Goal: Navigation & Orientation: Understand site structure

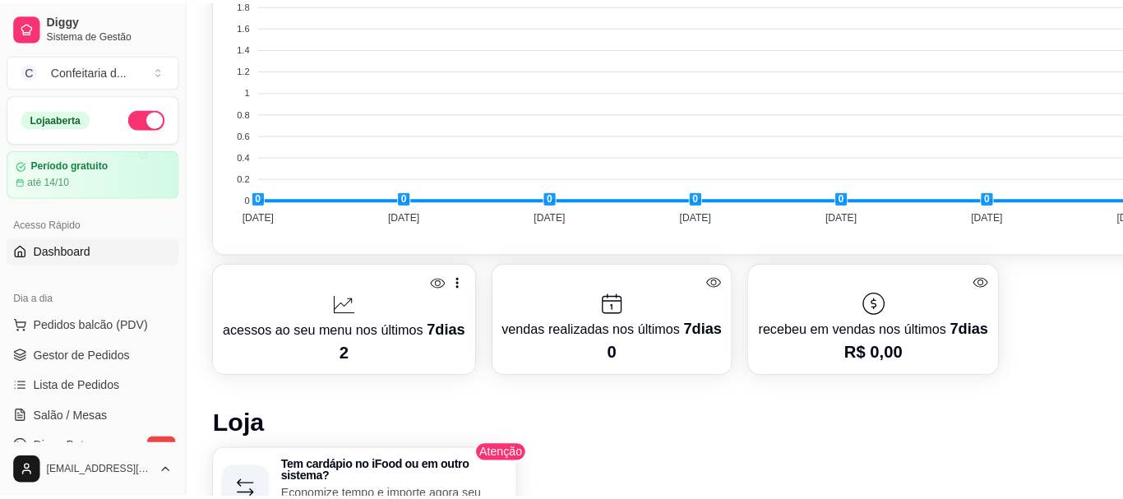
scroll to position [621, 0]
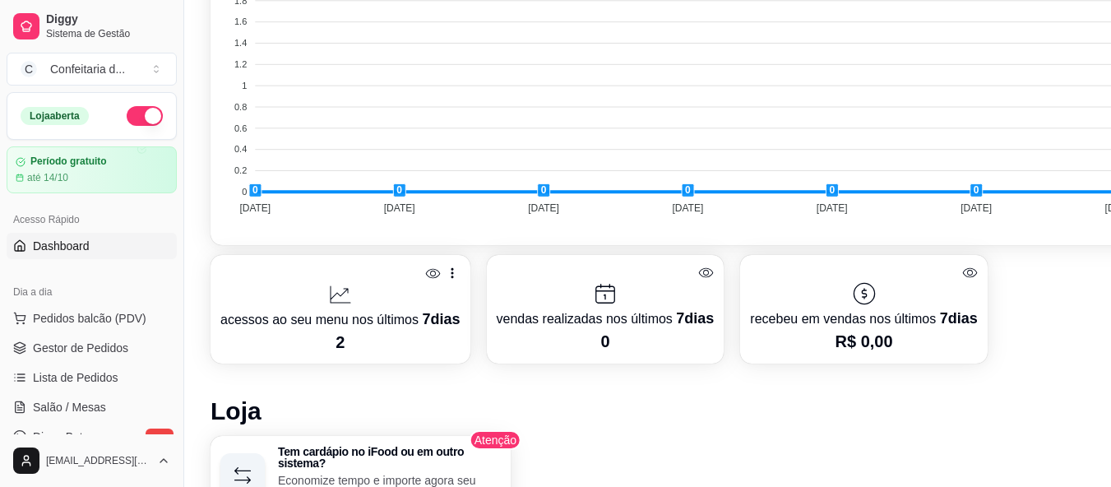
click at [338, 337] on p "2" at bounding box center [340, 341] width 240 height 23
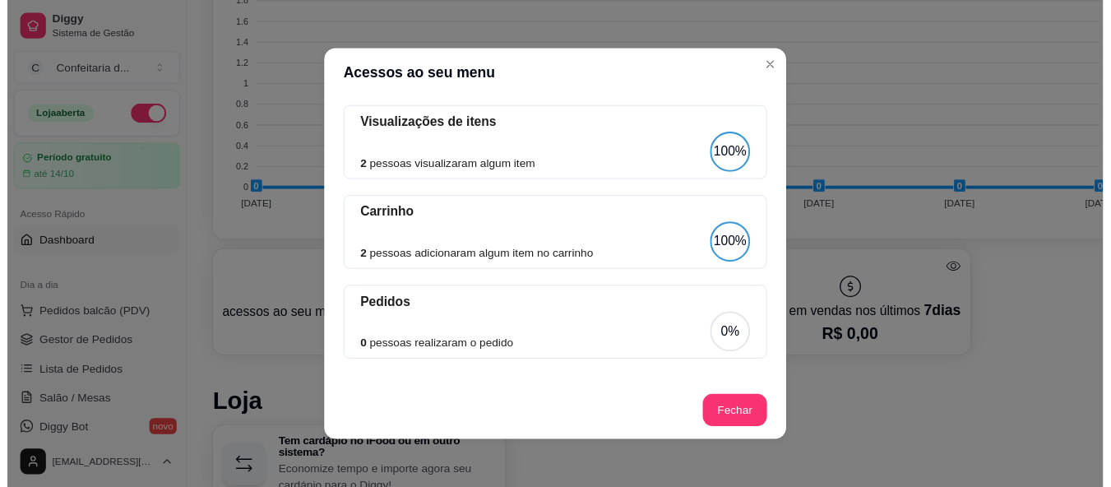
scroll to position [0, 0]
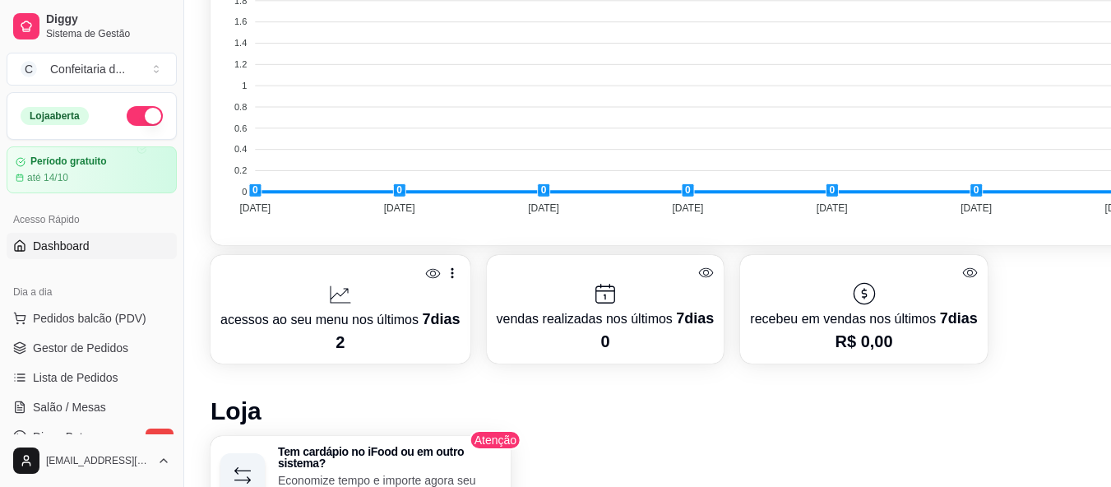
click at [395, 319] on p "acessos ao seu menu nos últimos 7 dias" at bounding box center [340, 318] width 240 height 23
click at [410, 318] on p "acessos ao seu menu nos últimos 7 dias" at bounding box center [340, 318] width 240 height 23
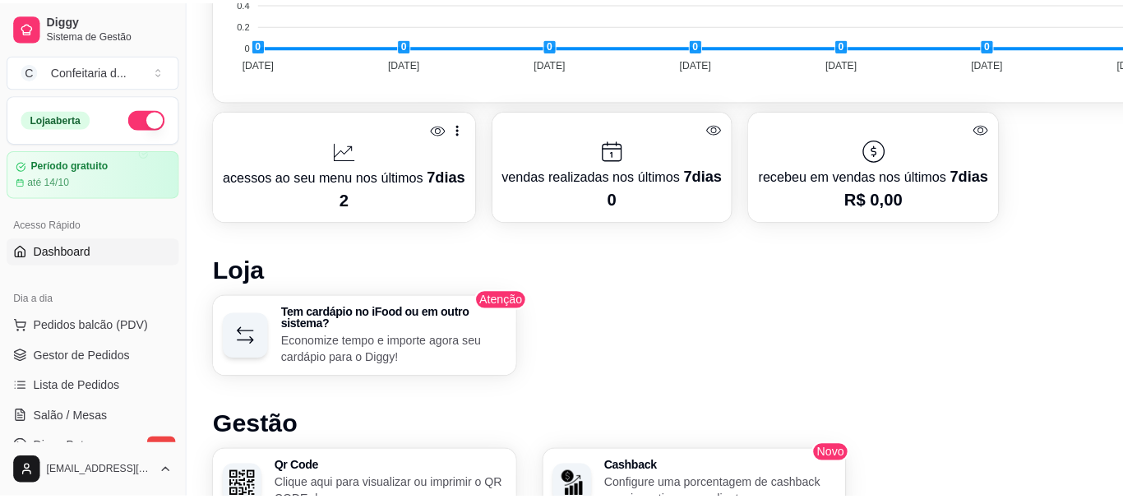
scroll to position [765, 0]
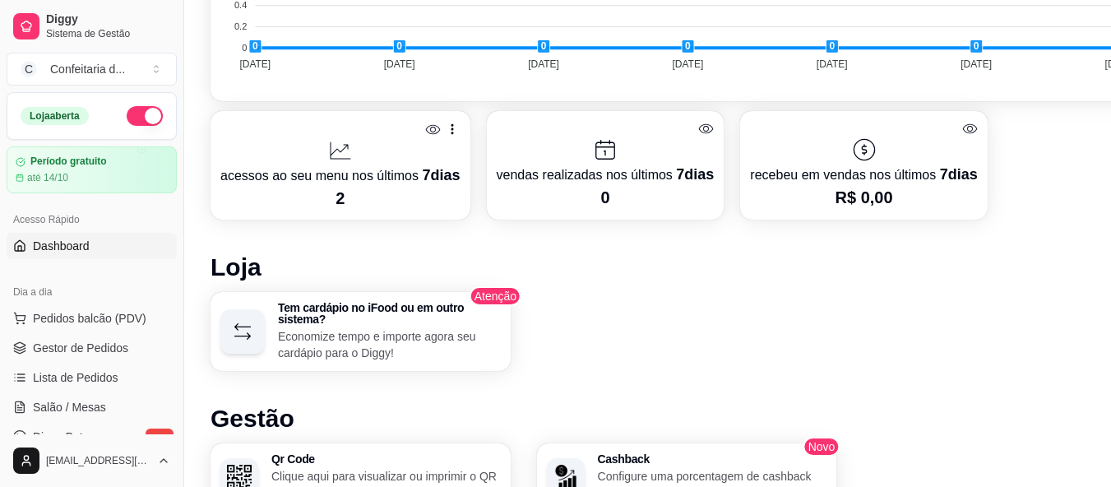
click at [375, 168] on p "acessos ao seu menu nos últimos 7 dias" at bounding box center [340, 175] width 240 height 23
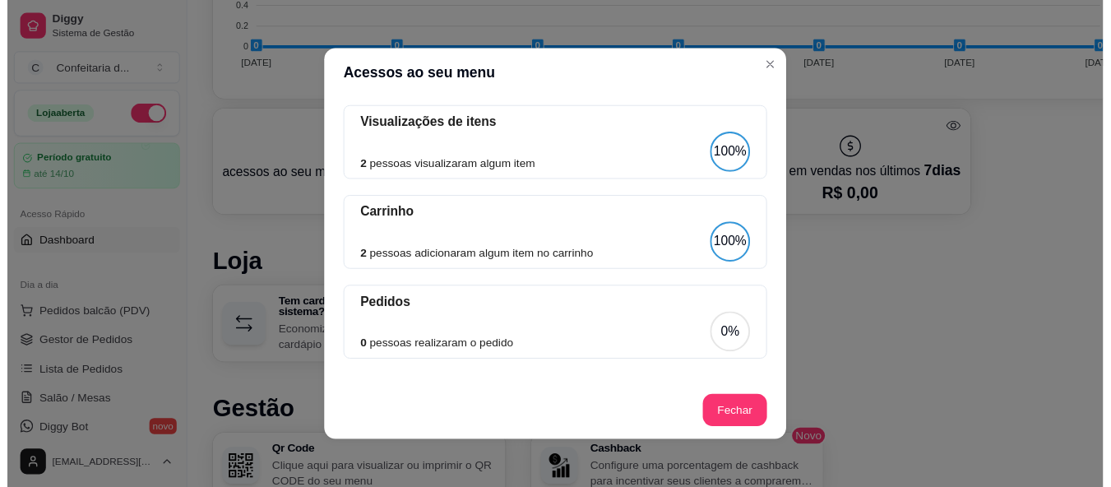
scroll to position [0, 0]
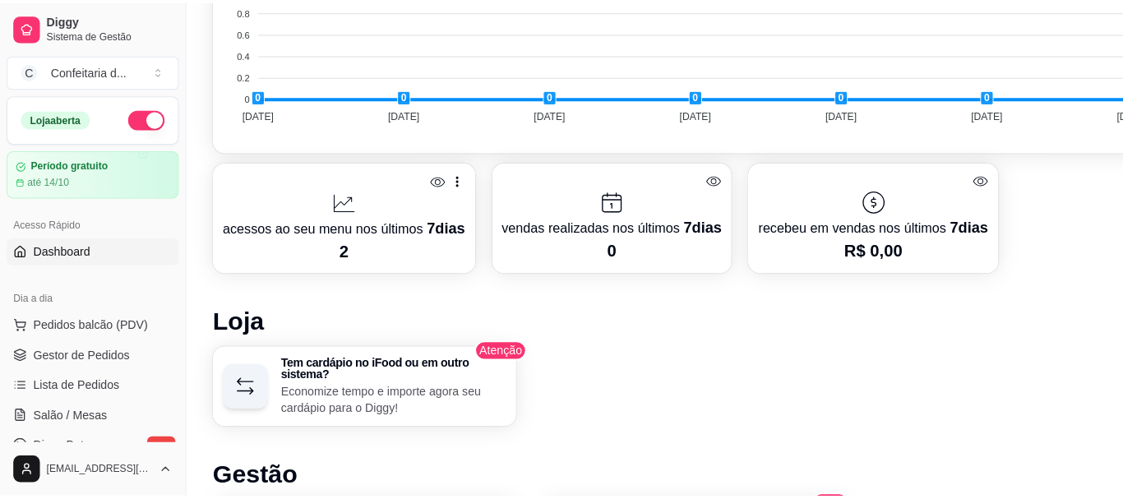
scroll to position [719, 0]
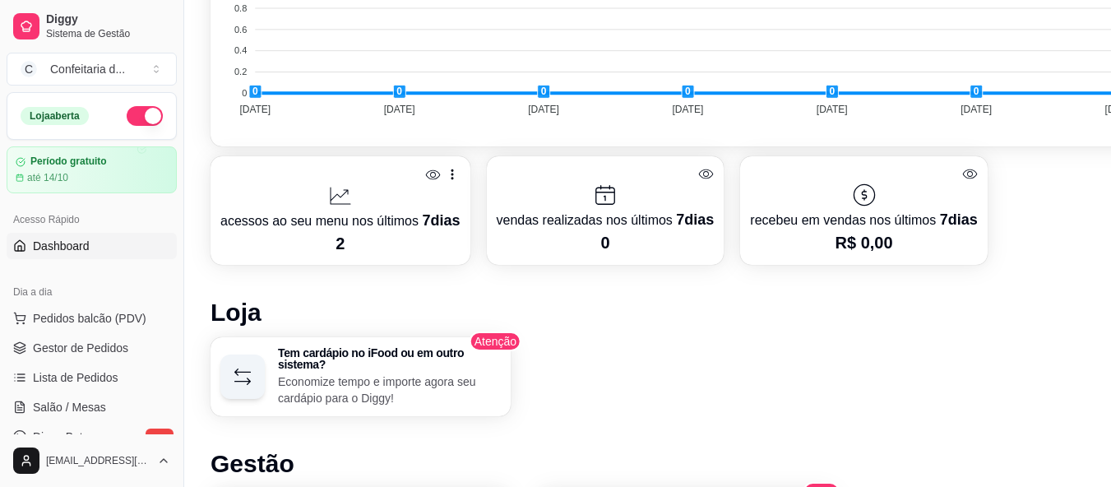
click at [303, 252] on p "2" at bounding box center [340, 243] width 240 height 23
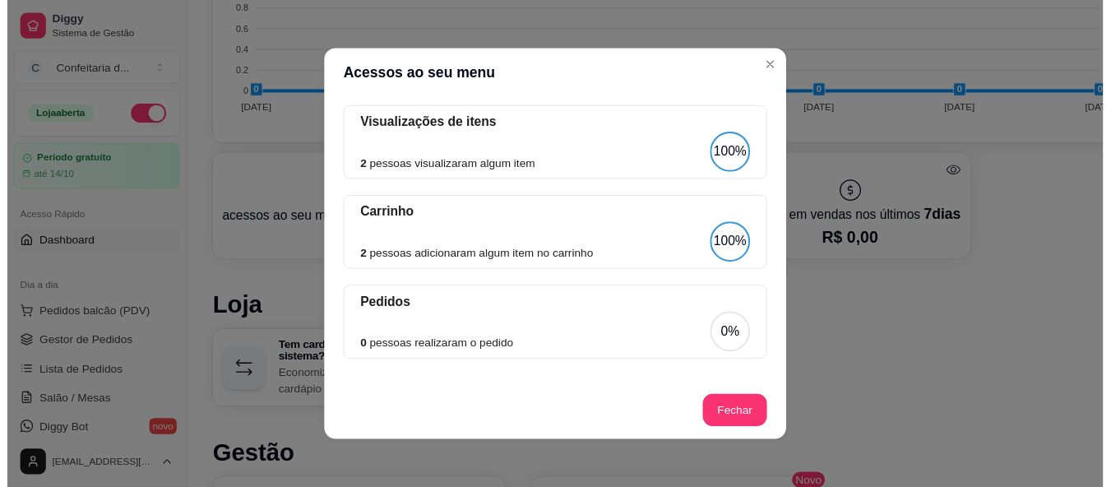
scroll to position [0, 0]
